Goal: Task Accomplishment & Management: Complete application form

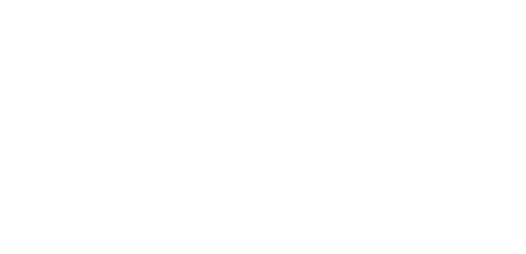
click at [434, 0] on html at bounding box center [263, 0] width 526 height 0
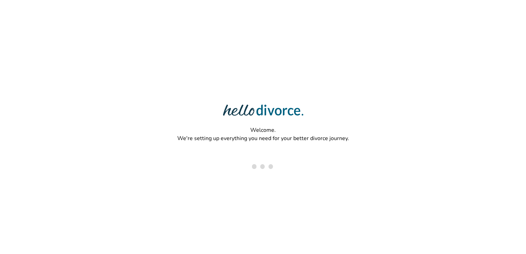
drag, startPoint x: 441, startPoint y: 105, endPoint x: 438, endPoint y: 102, distance: 4.5
click at [438, 102] on div "Welcome. We're setting up everything you need for your better divorce journey." at bounding box center [263, 104] width 526 height 209
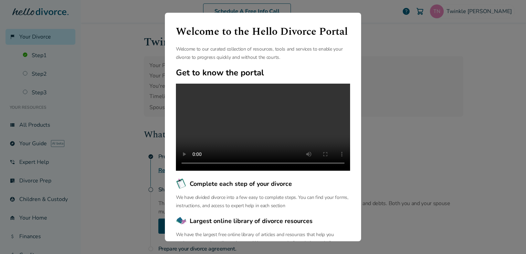
click at [438, 102] on div "Welcome to the Hello Divorce Portal Welcome to our curated collection of resour…" at bounding box center [263, 127] width 526 height 254
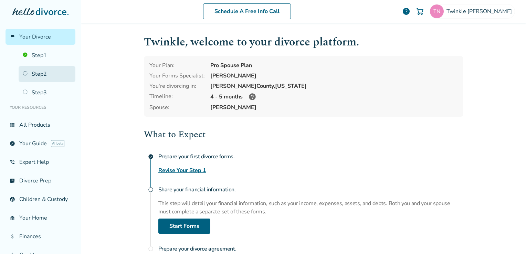
click at [43, 76] on link "Step 2" at bounding box center [47, 74] width 57 height 16
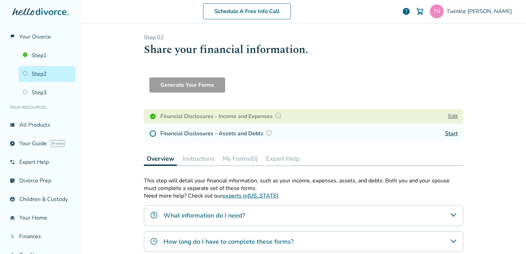
click at [451, 130] on link "Start" at bounding box center [451, 134] width 13 height 8
